Goal: Transaction & Acquisition: Download file/media

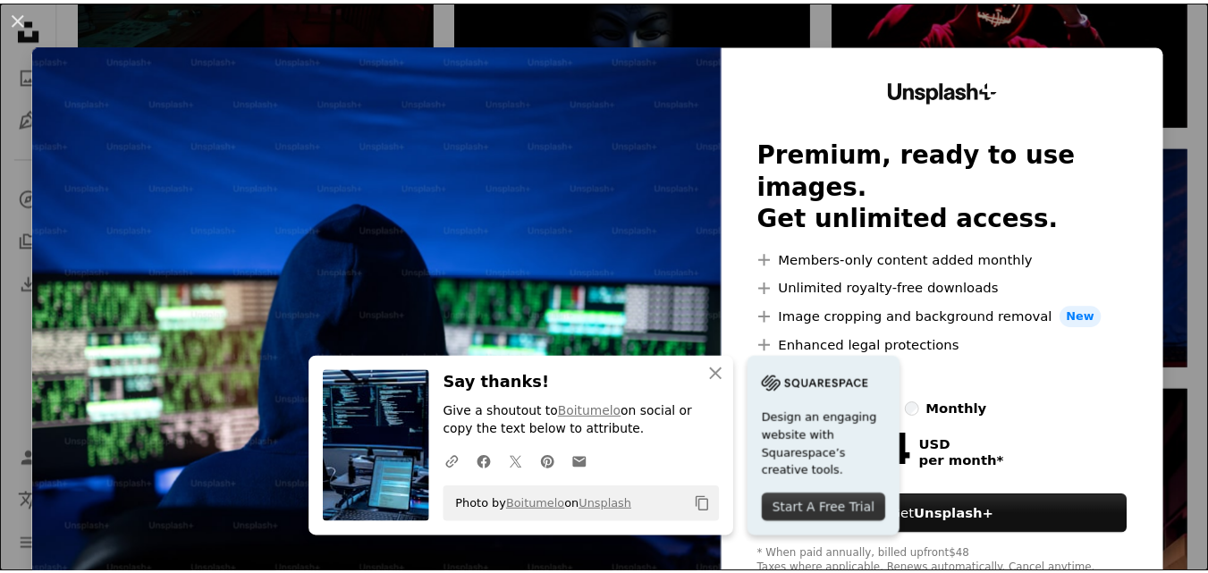
scroll to position [3954, 0]
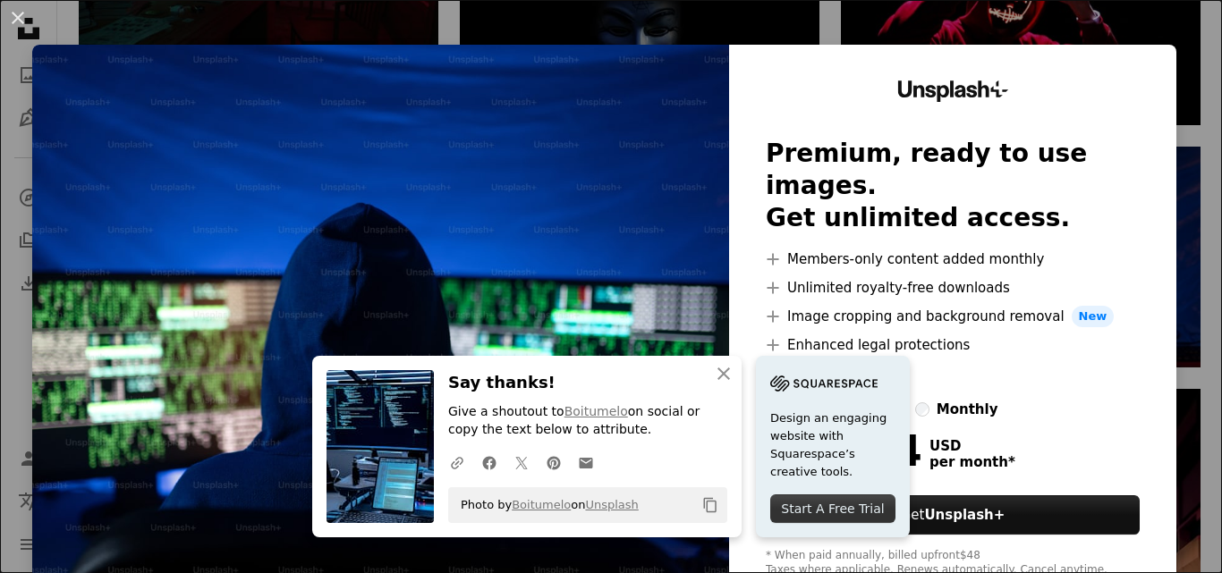
drag, startPoint x: 17, startPoint y: 11, endPoint x: 114, endPoint y: 51, distance: 105.5
click at [17, 11] on button "An X shape" at bounding box center [17, 17] width 21 height 21
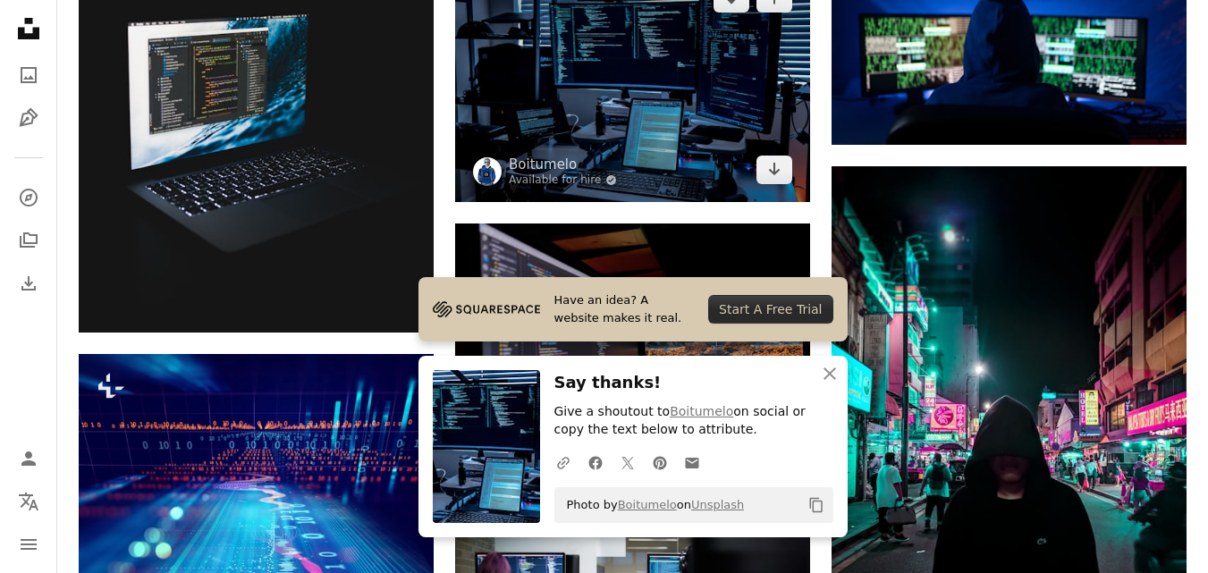
scroll to position [4172, 0]
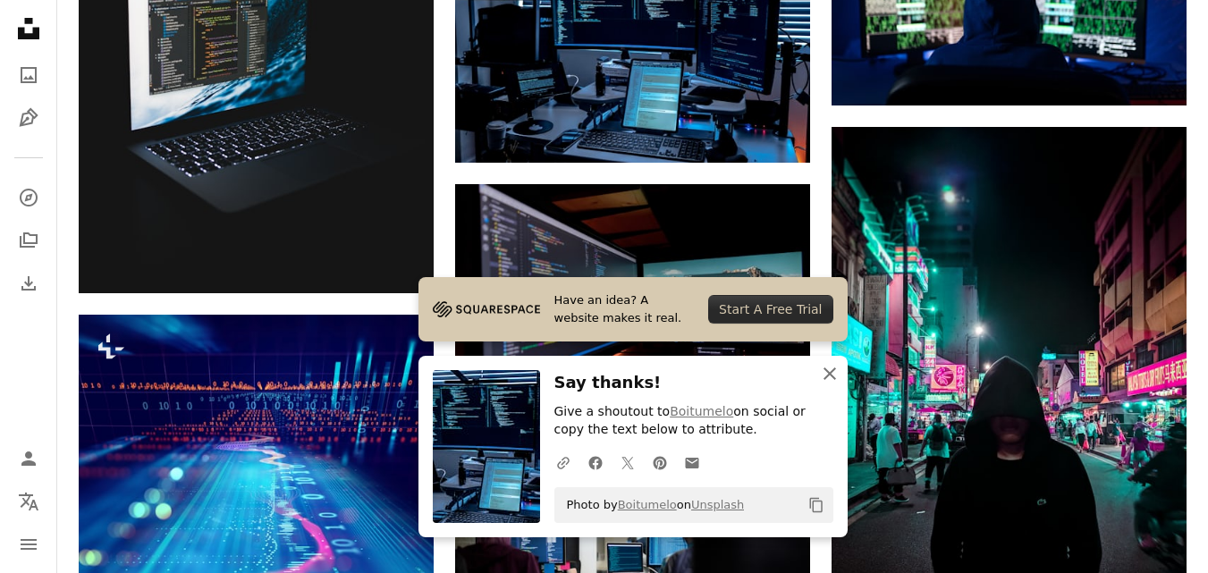
click at [833, 363] on icon "An X shape" at bounding box center [829, 373] width 21 height 21
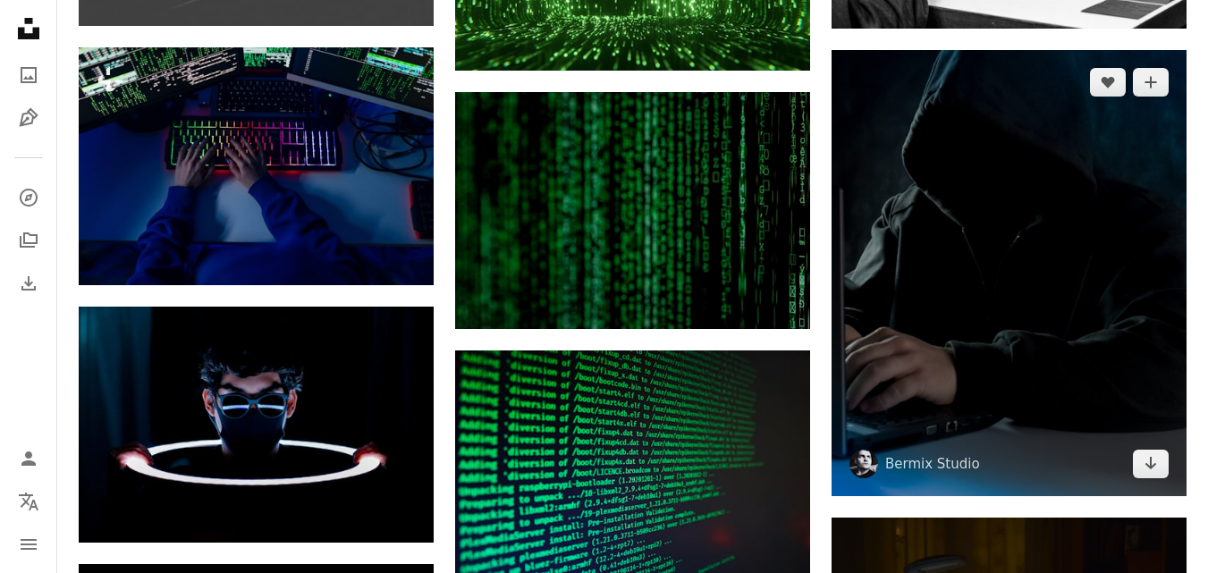
scroll to position [5246, 0]
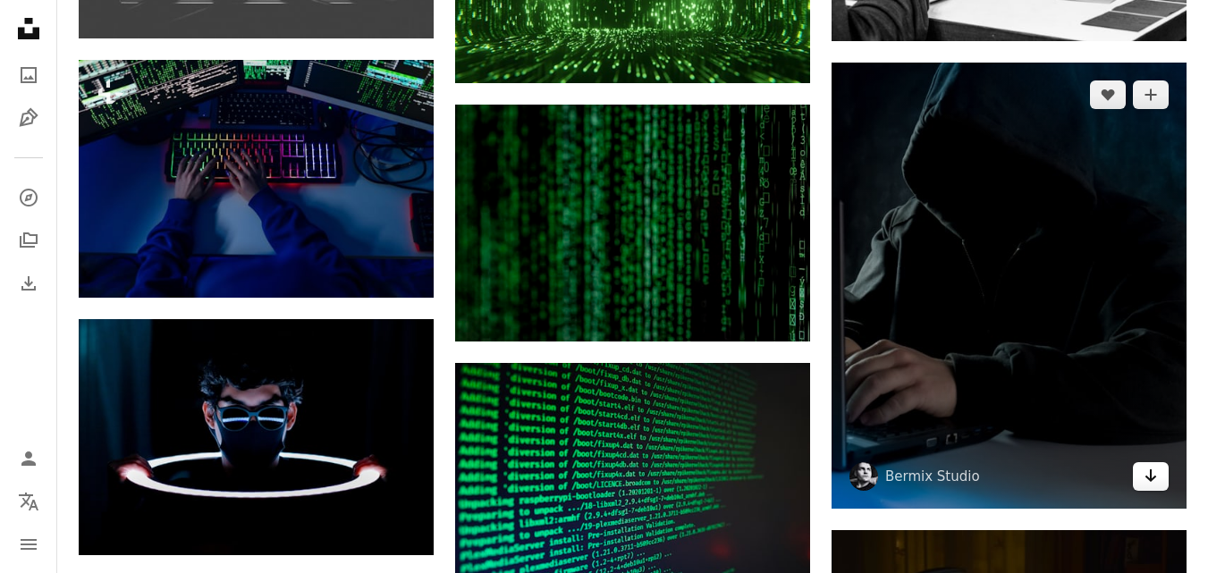
click at [1148, 472] on icon "Arrow pointing down" at bounding box center [1151, 475] width 14 height 21
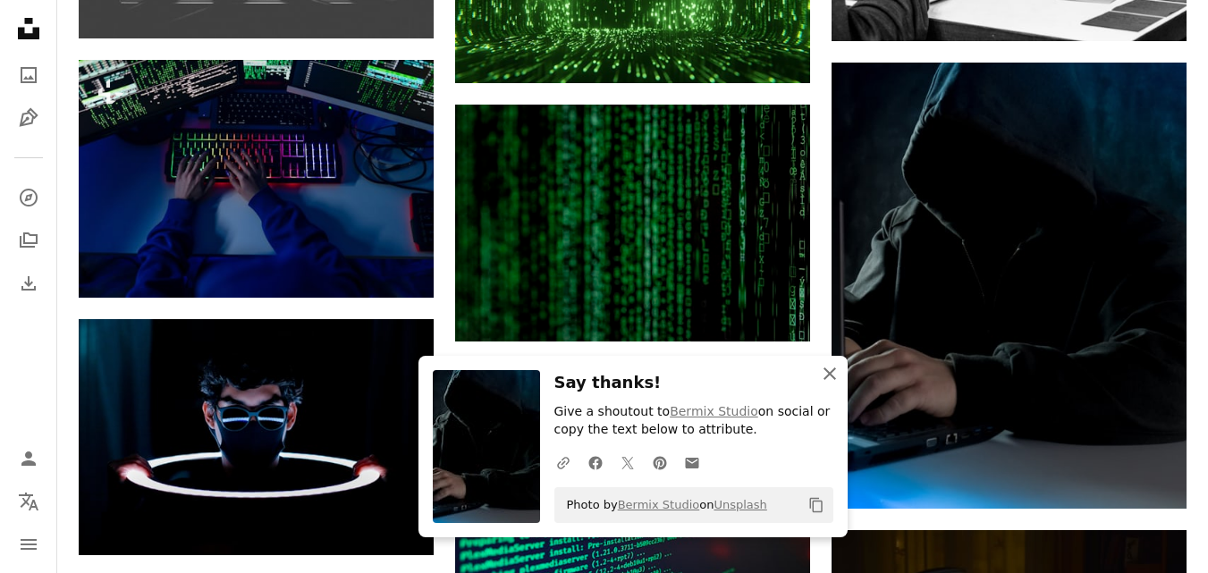
click at [825, 371] on icon "An X shape" at bounding box center [829, 373] width 21 height 21
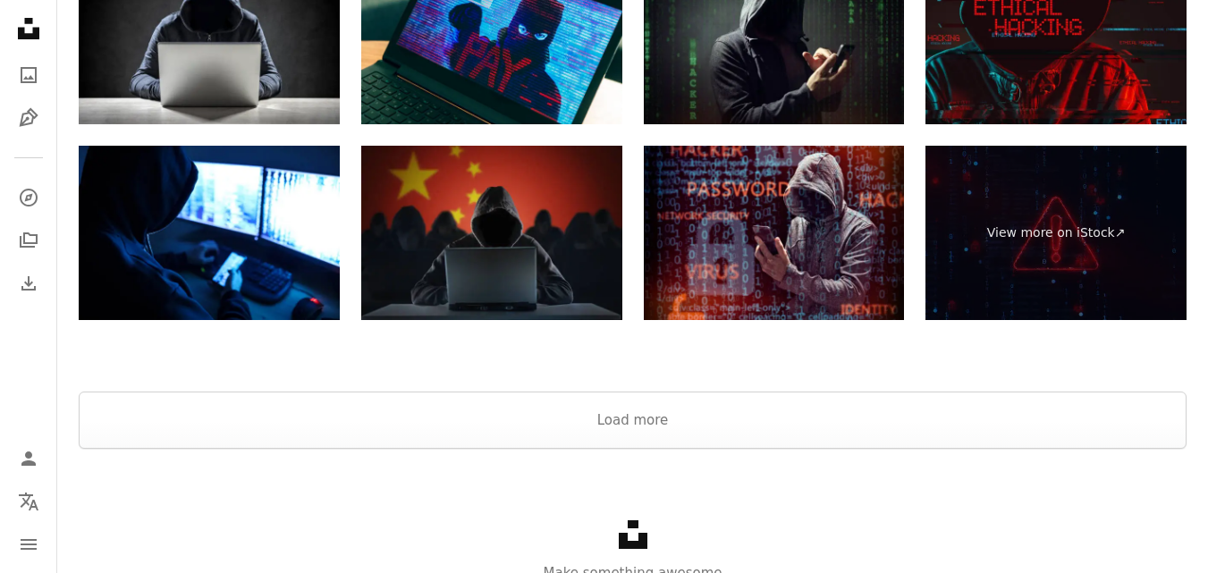
scroll to position [7769, 0]
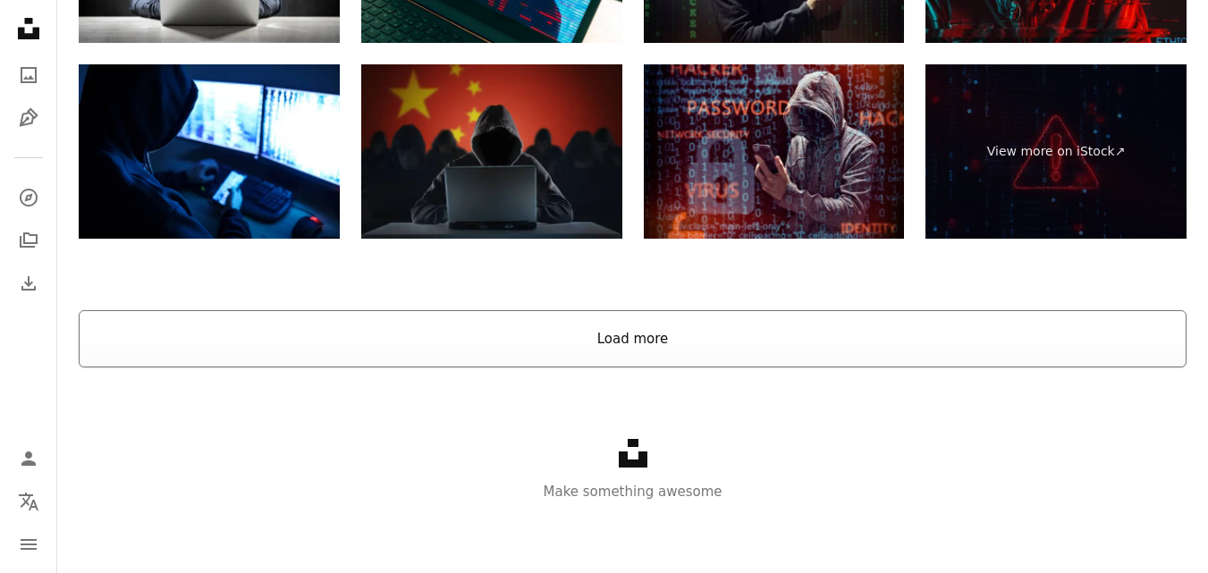
click at [633, 349] on button "Load more" at bounding box center [633, 338] width 1108 height 57
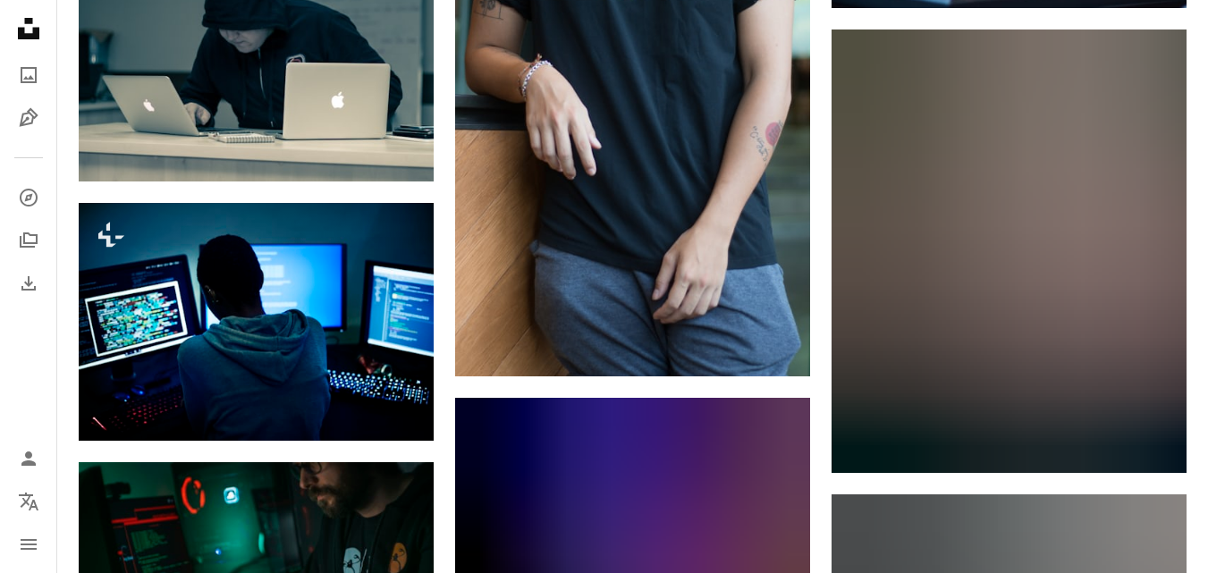
scroll to position [7722, 0]
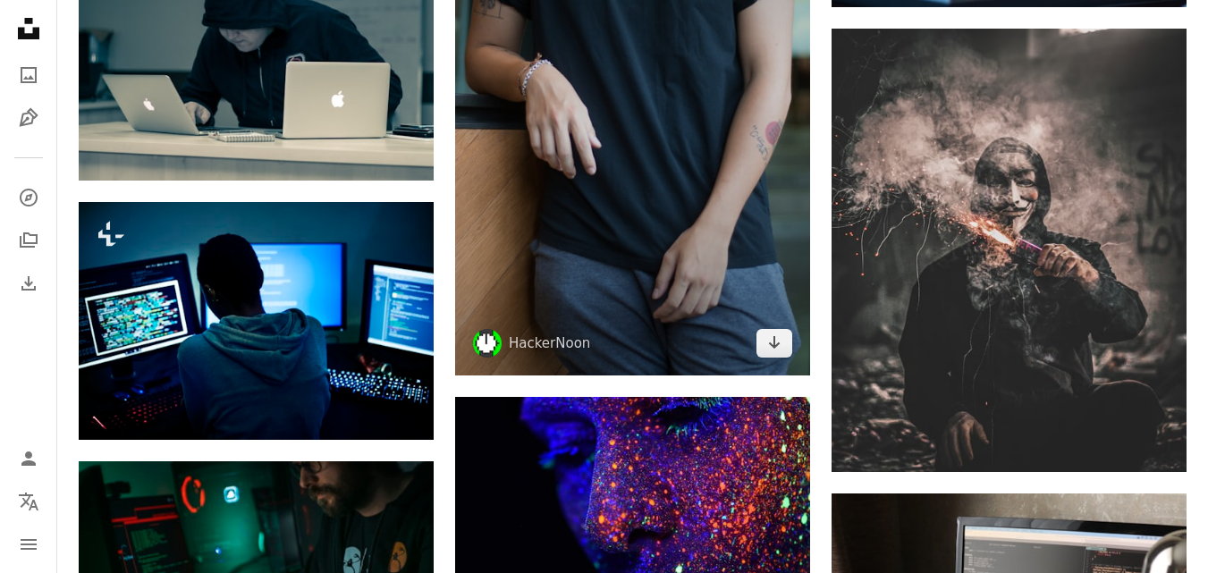
click at [650, 80] on img at bounding box center [632, 113] width 355 height 523
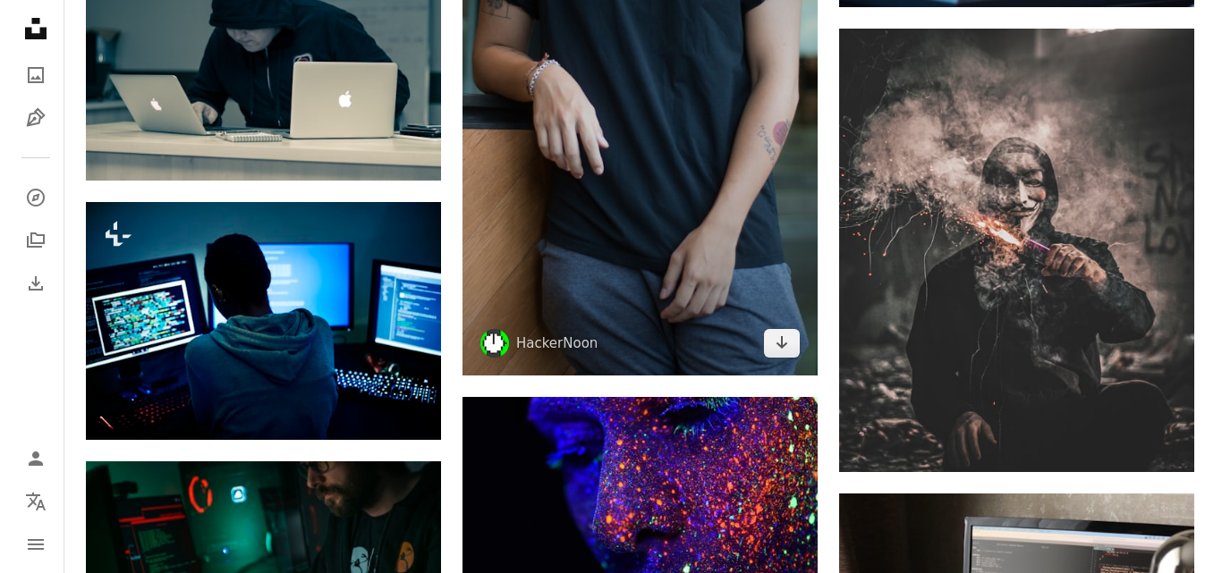
scroll to position [7846, 0]
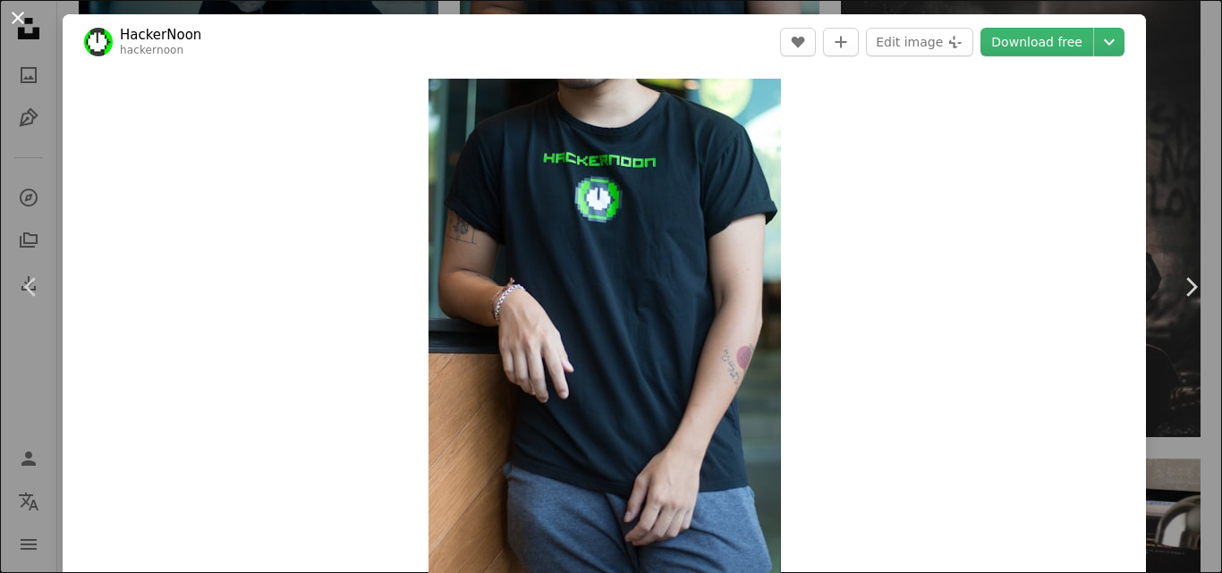
click at [16, 16] on button "An X shape" at bounding box center [17, 17] width 21 height 21
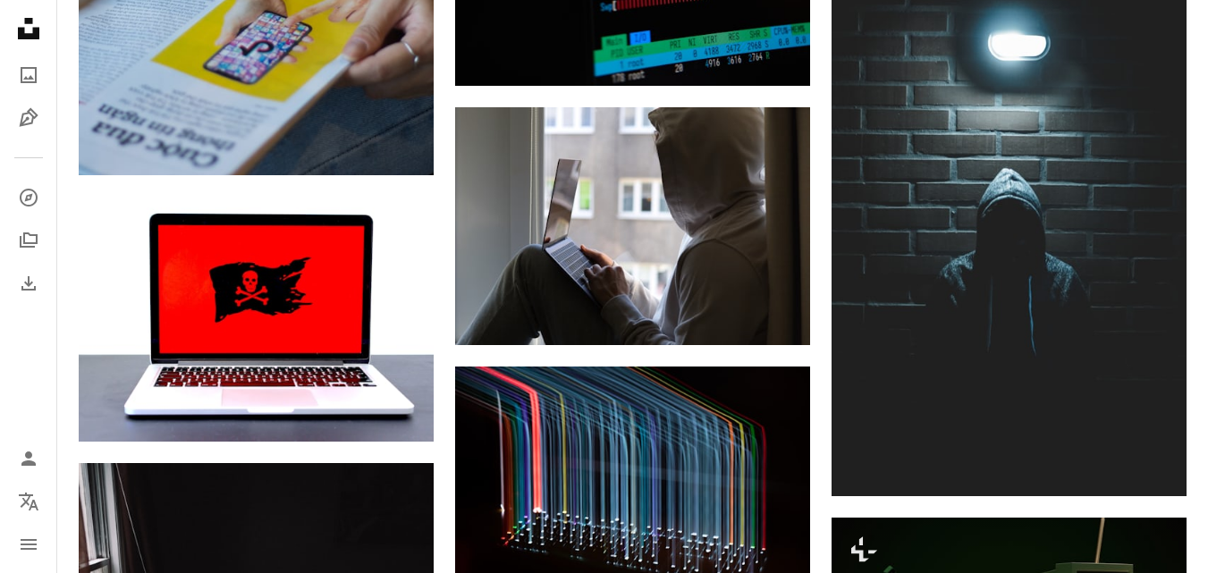
scroll to position [9339, 0]
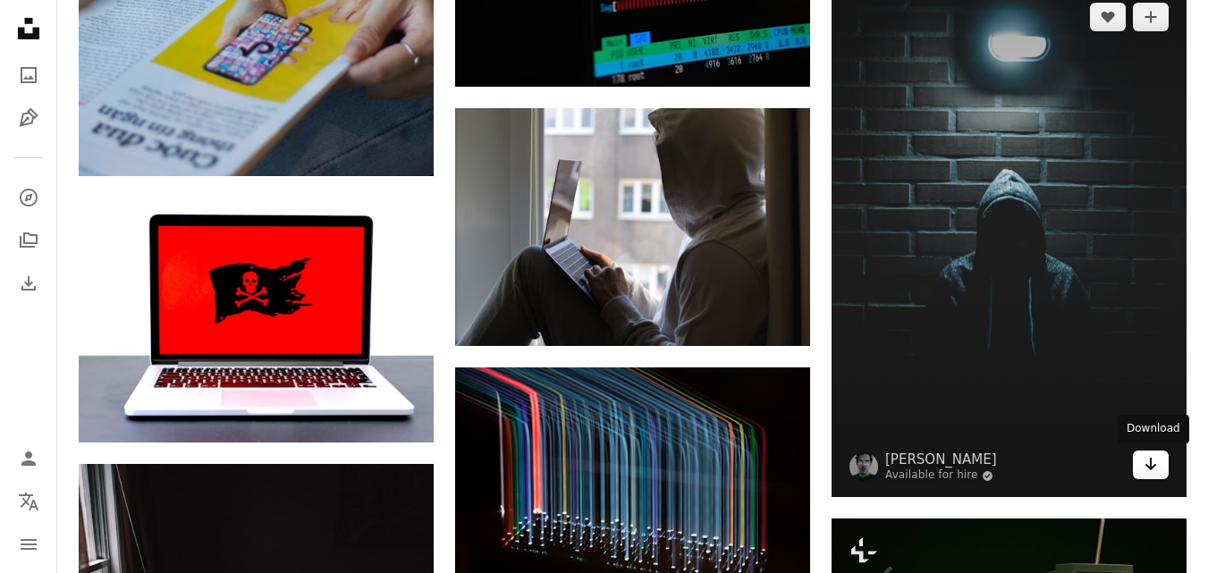
click at [1154, 464] on icon "Arrow pointing down" at bounding box center [1151, 463] width 14 height 21
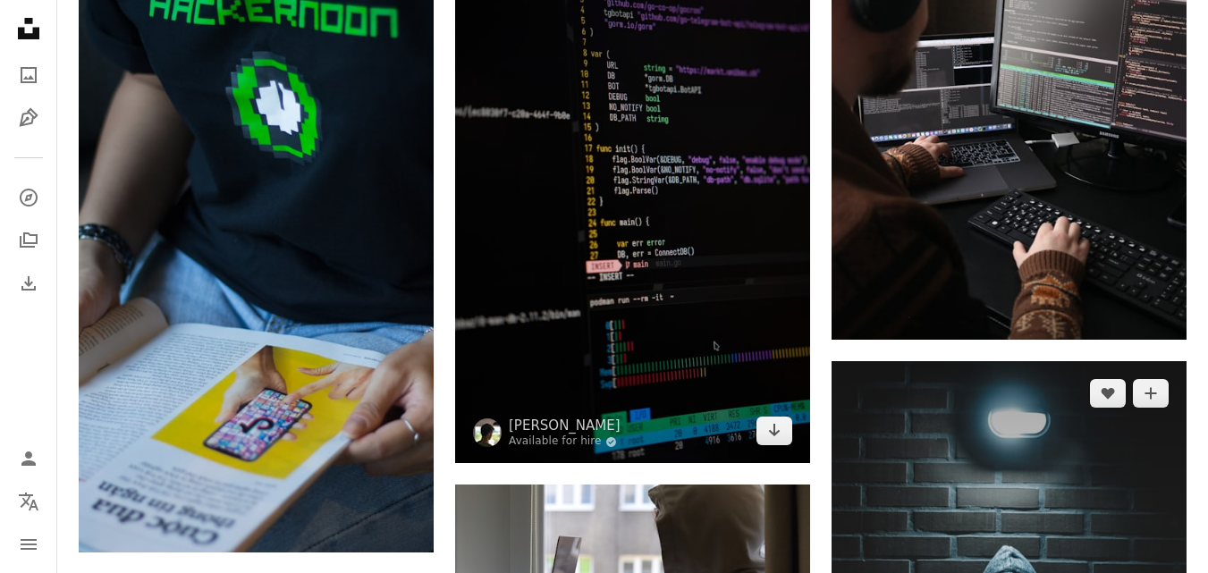
scroll to position [8957, 0]
